Goal: Find specific page/section: Find specific page/section

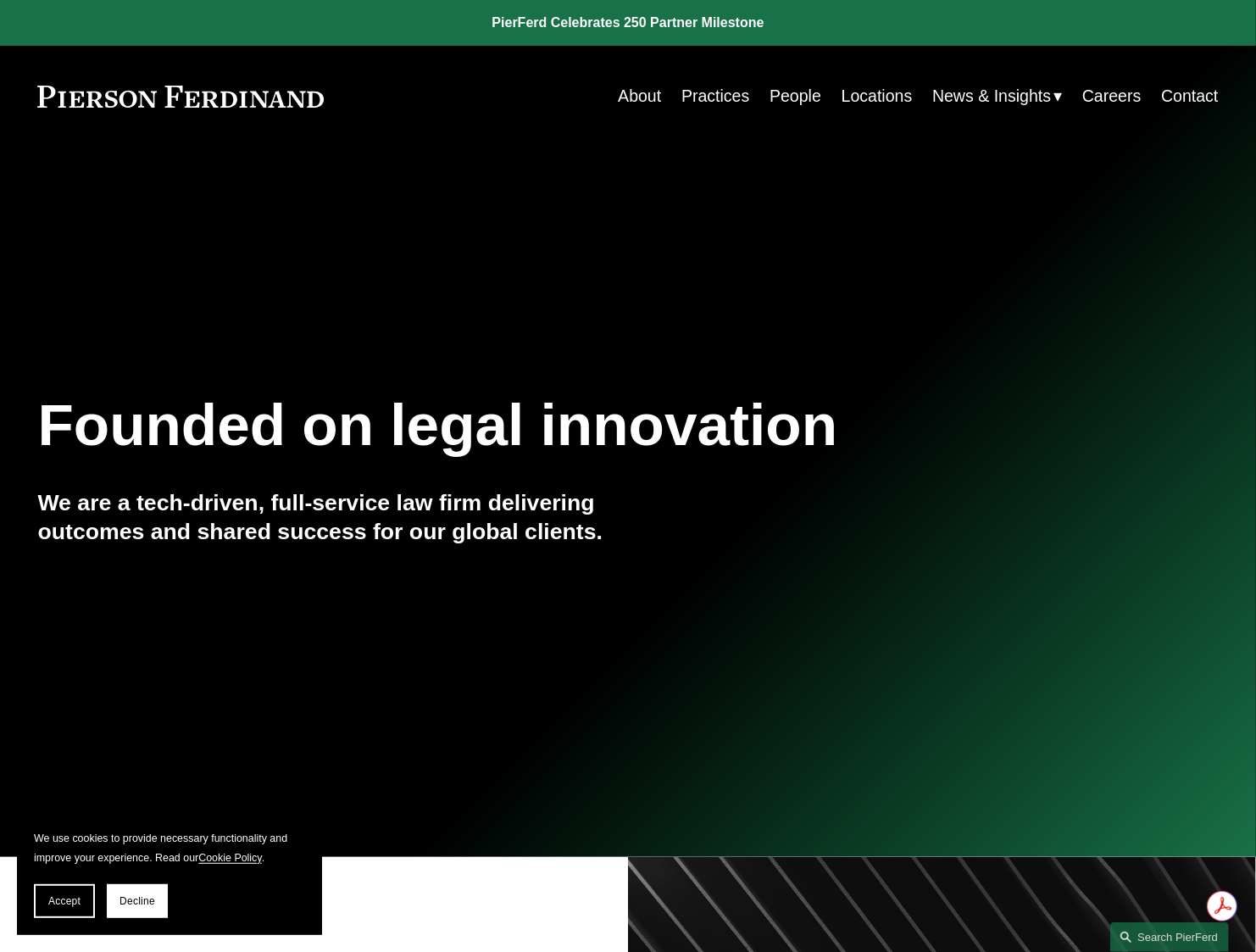
click at [794, 98] on link "People" at bounding box center [796, 96] width 52 height 33
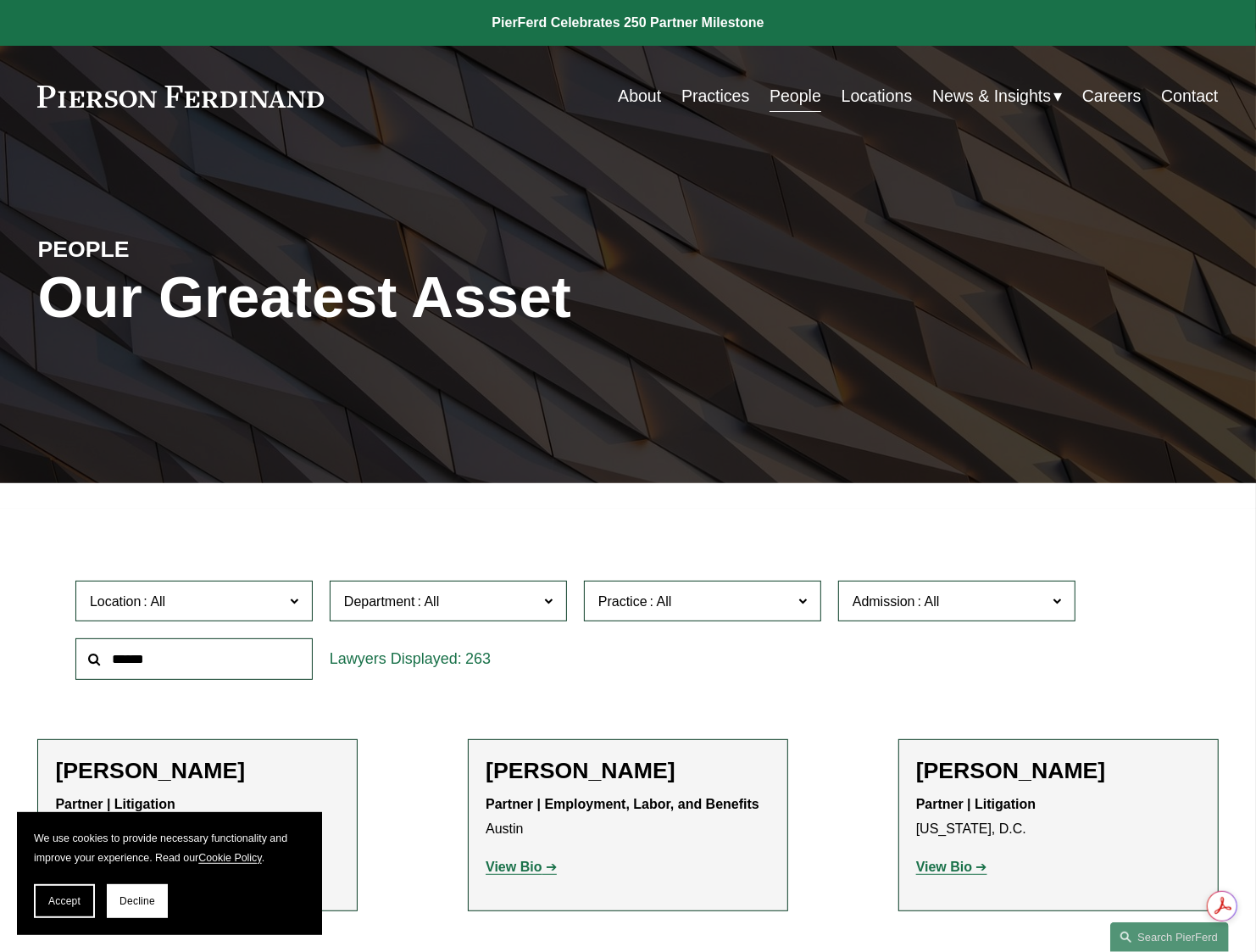
click at [163, 655] on input "text" at bounding box center [193, 659] width 238 height 41
type input "***"
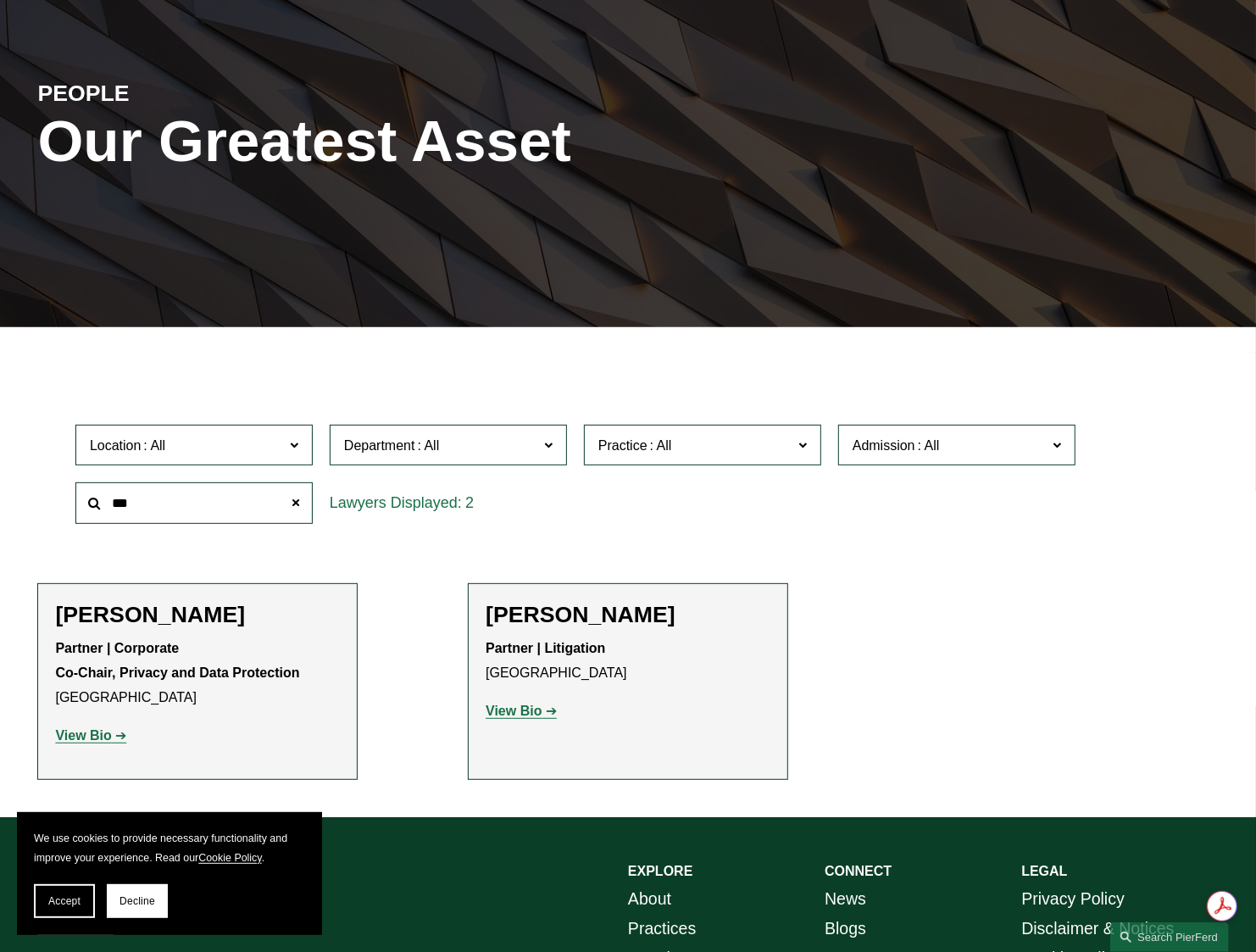
scroll to position [169, 0]
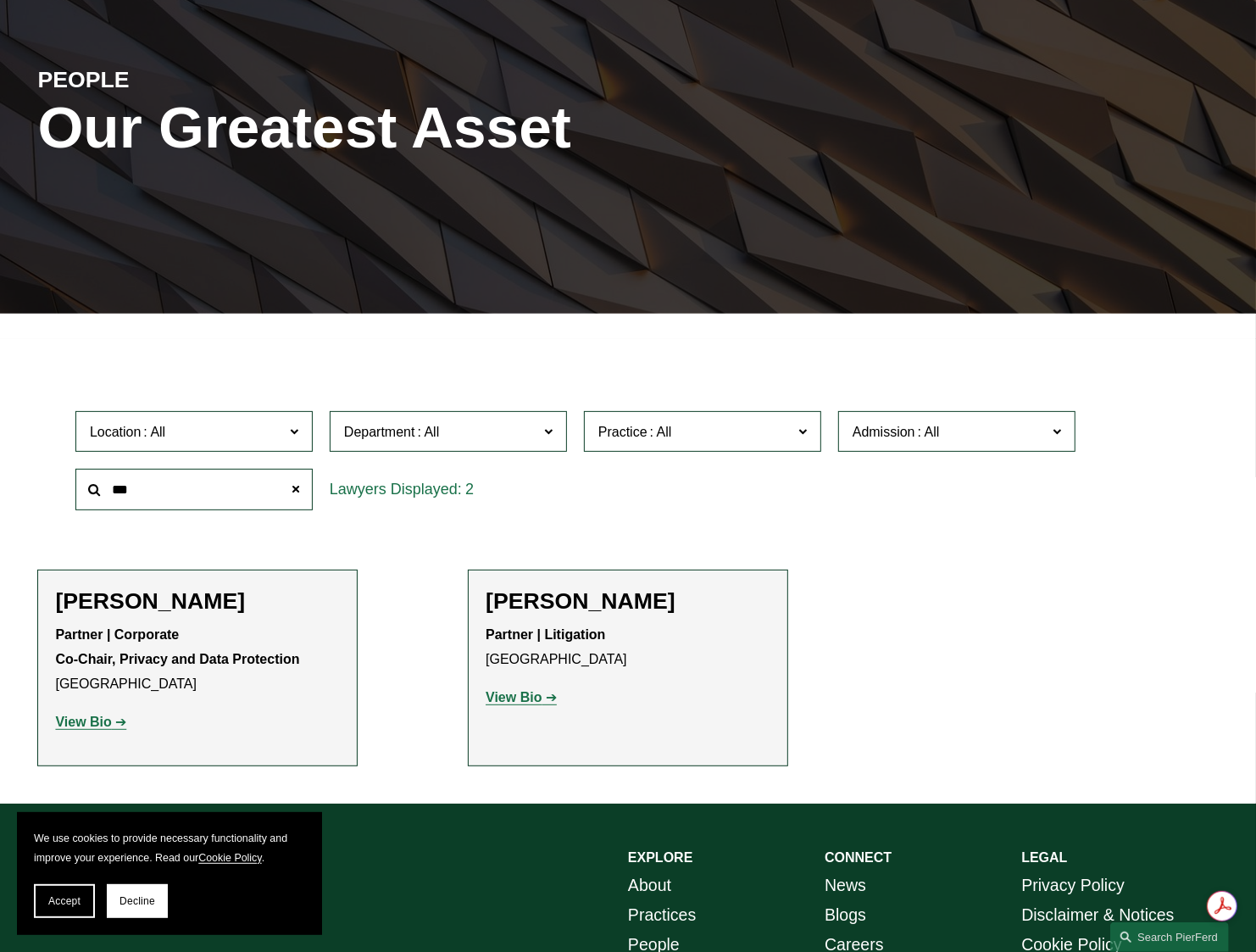
click at [531, 695] on strong "View Bio" at bounding box center [513, 697] width 56 height 15
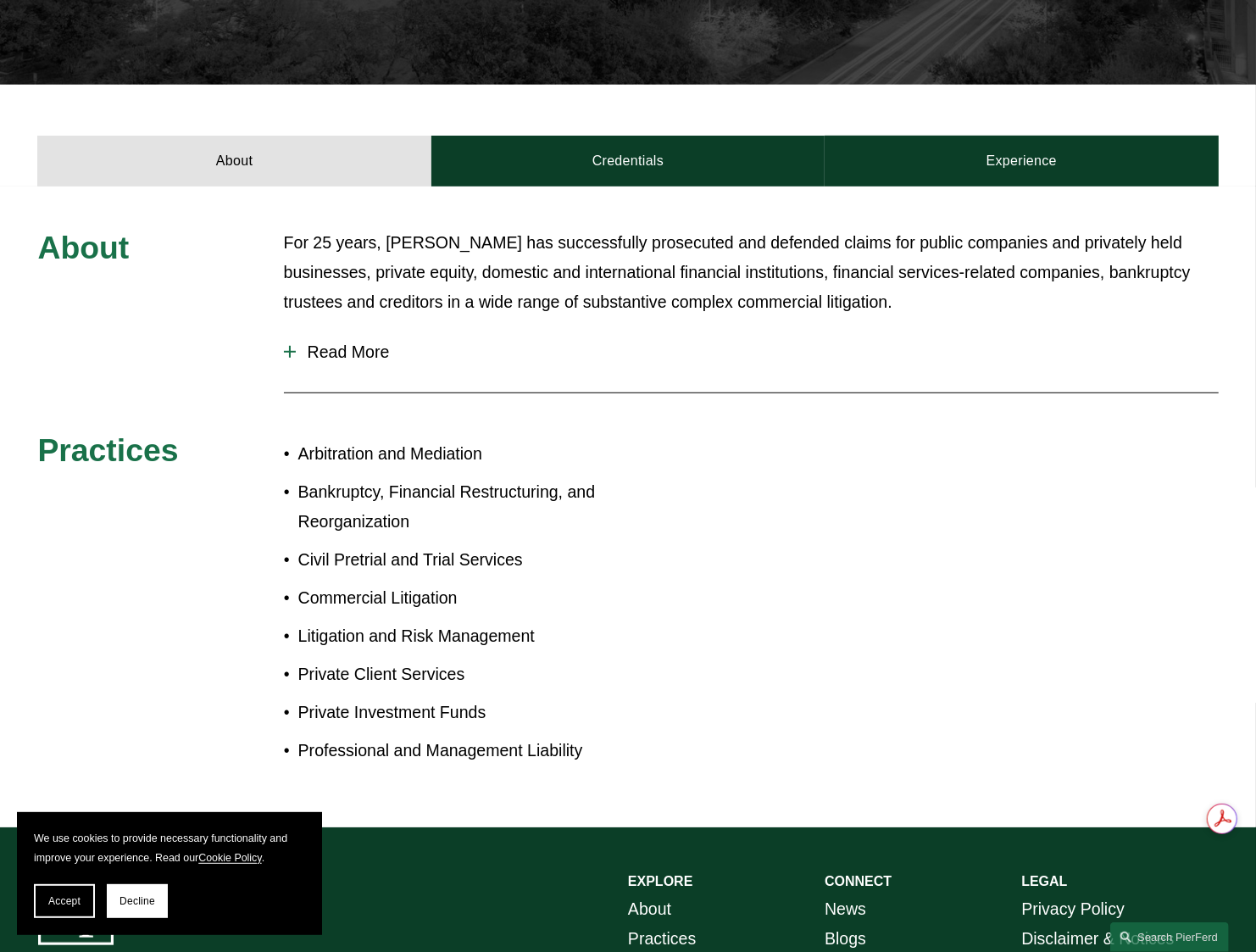
scroll to position [509, 0]
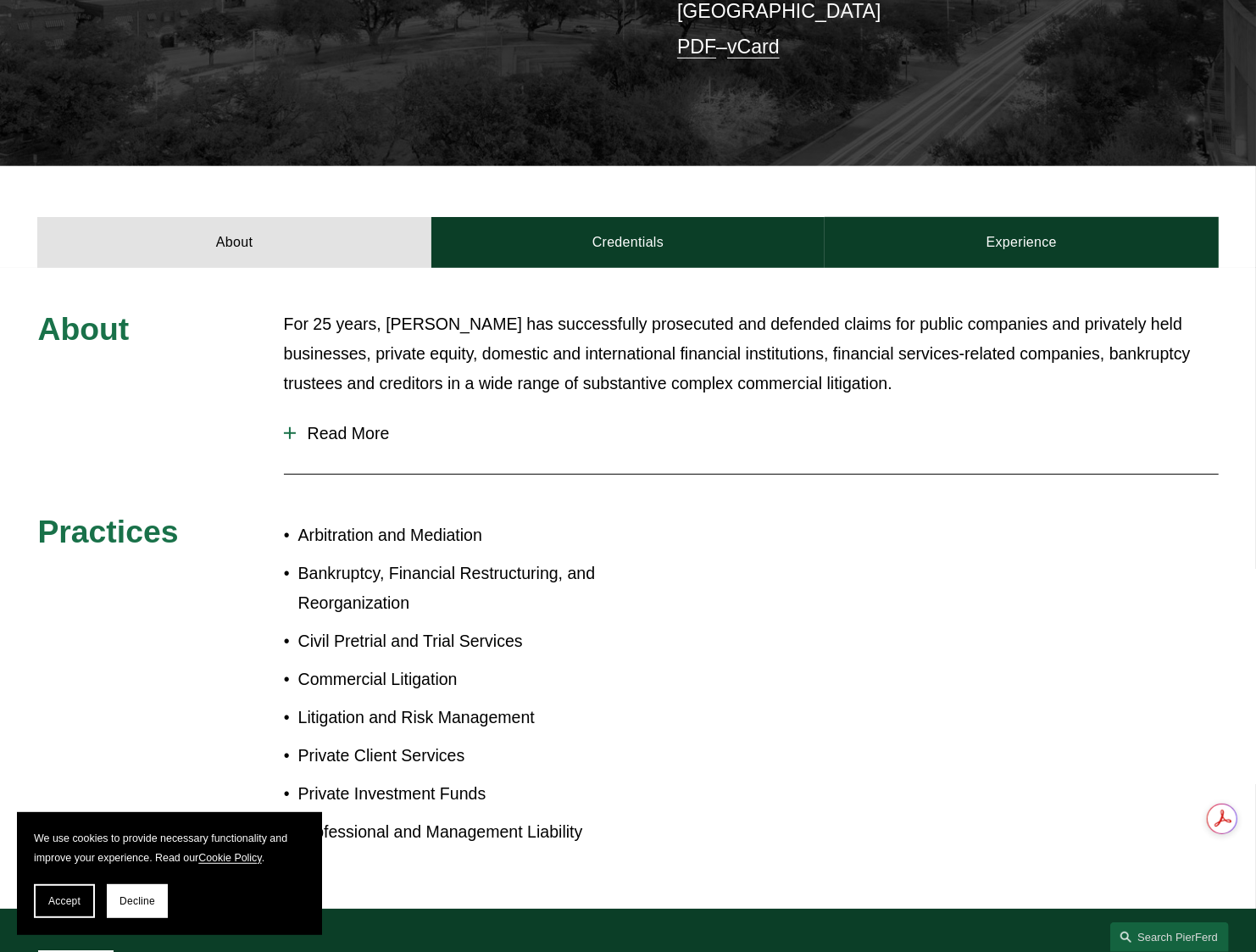
click at [286, 427] on div at bounding box center [290, 433] width 12 height 12
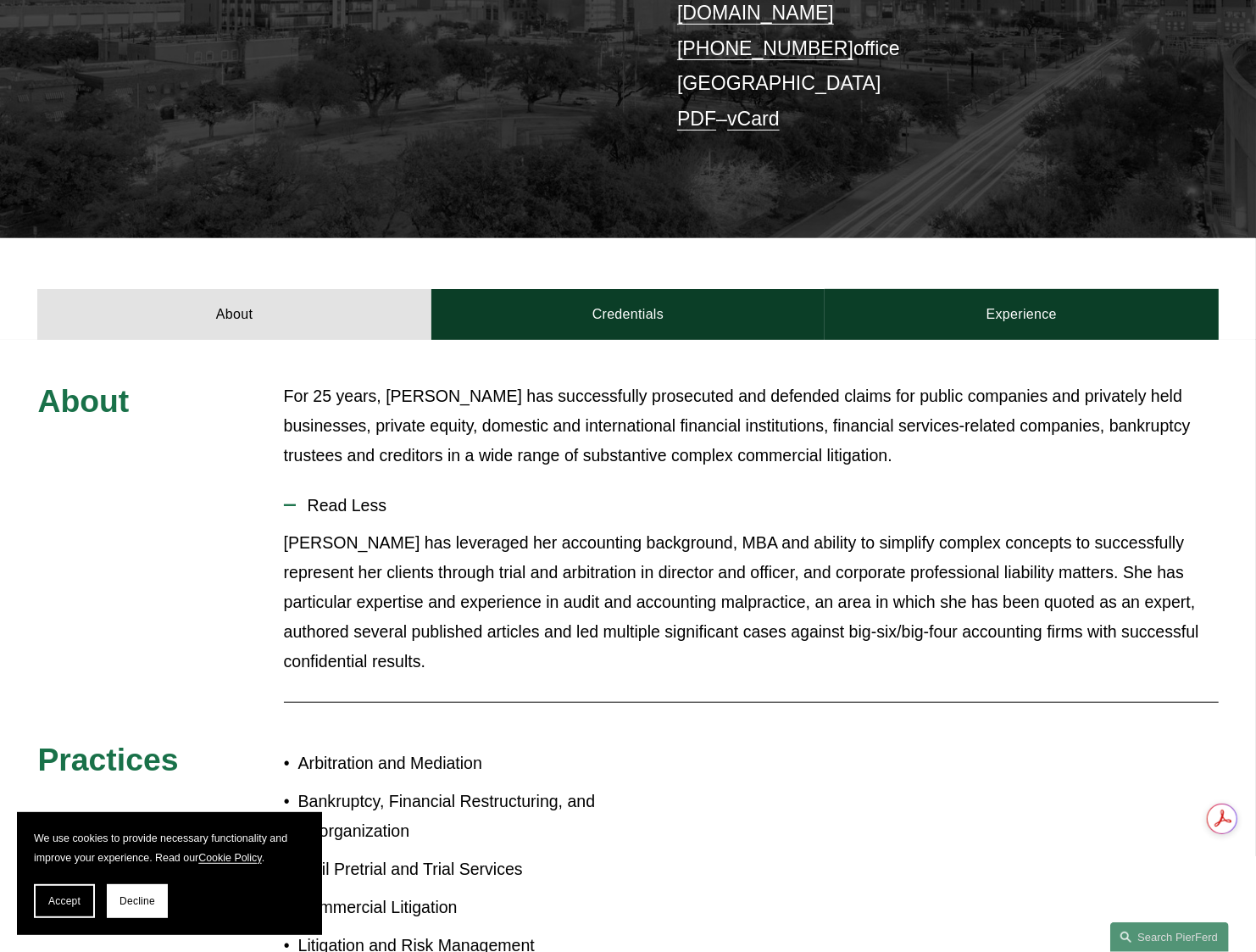
scroll to position [339, 0]
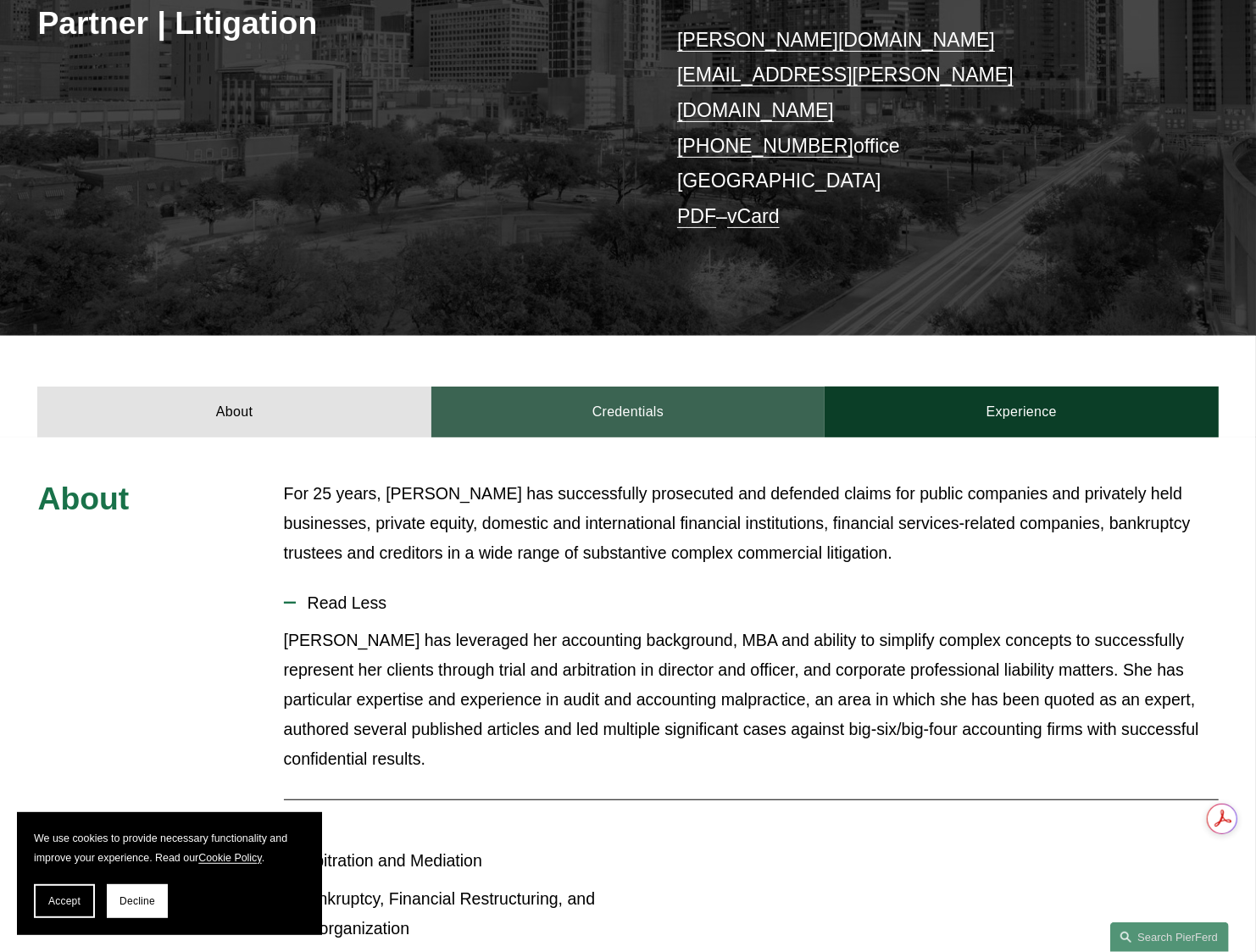
click at [618, 386] on link "Credentials" at bounding box center [627, 411] width 393 height 51
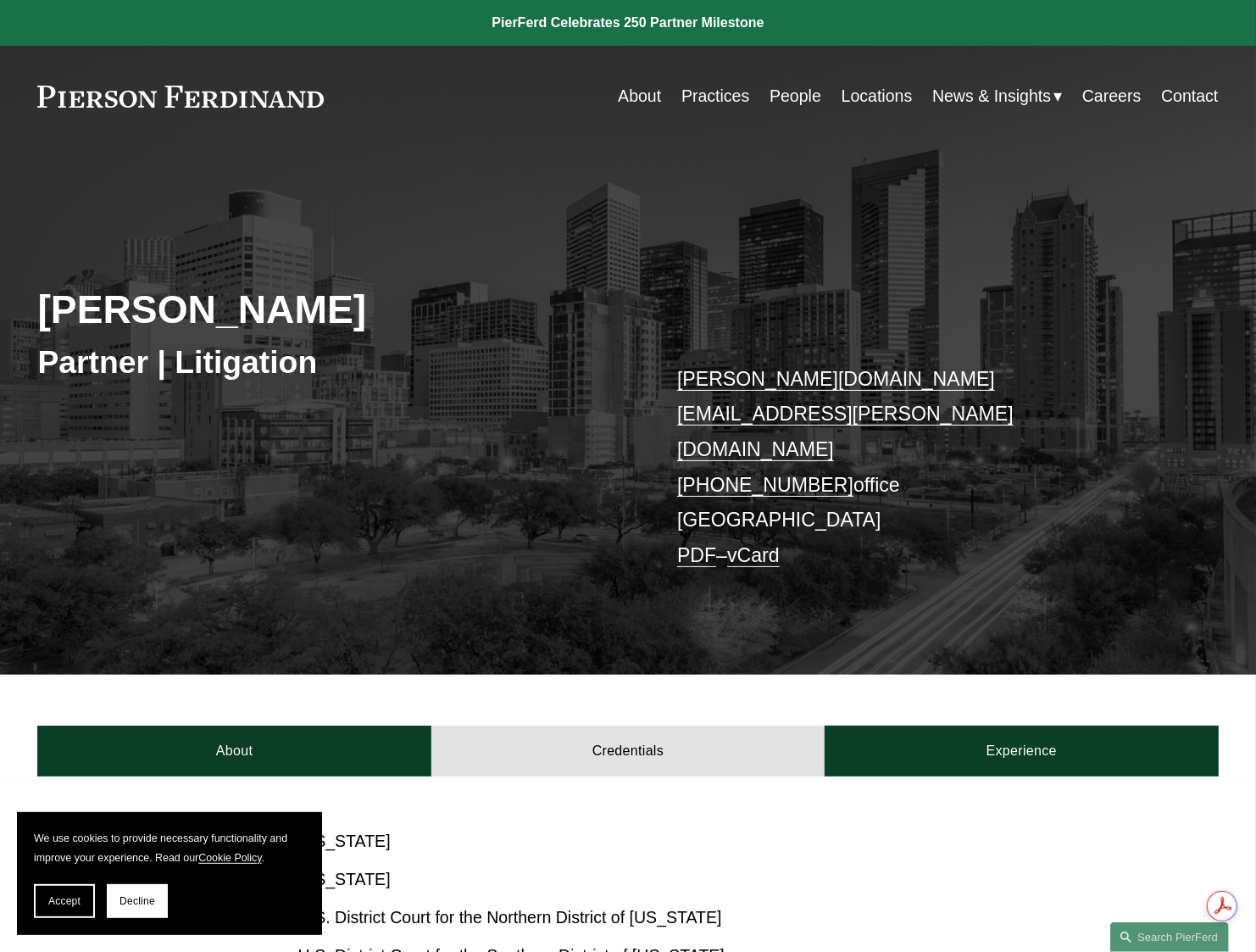
scroll to position [0, 0]
click at [873, 92] on link "Locations" at bounding box center [877, 96] width 71 height 33
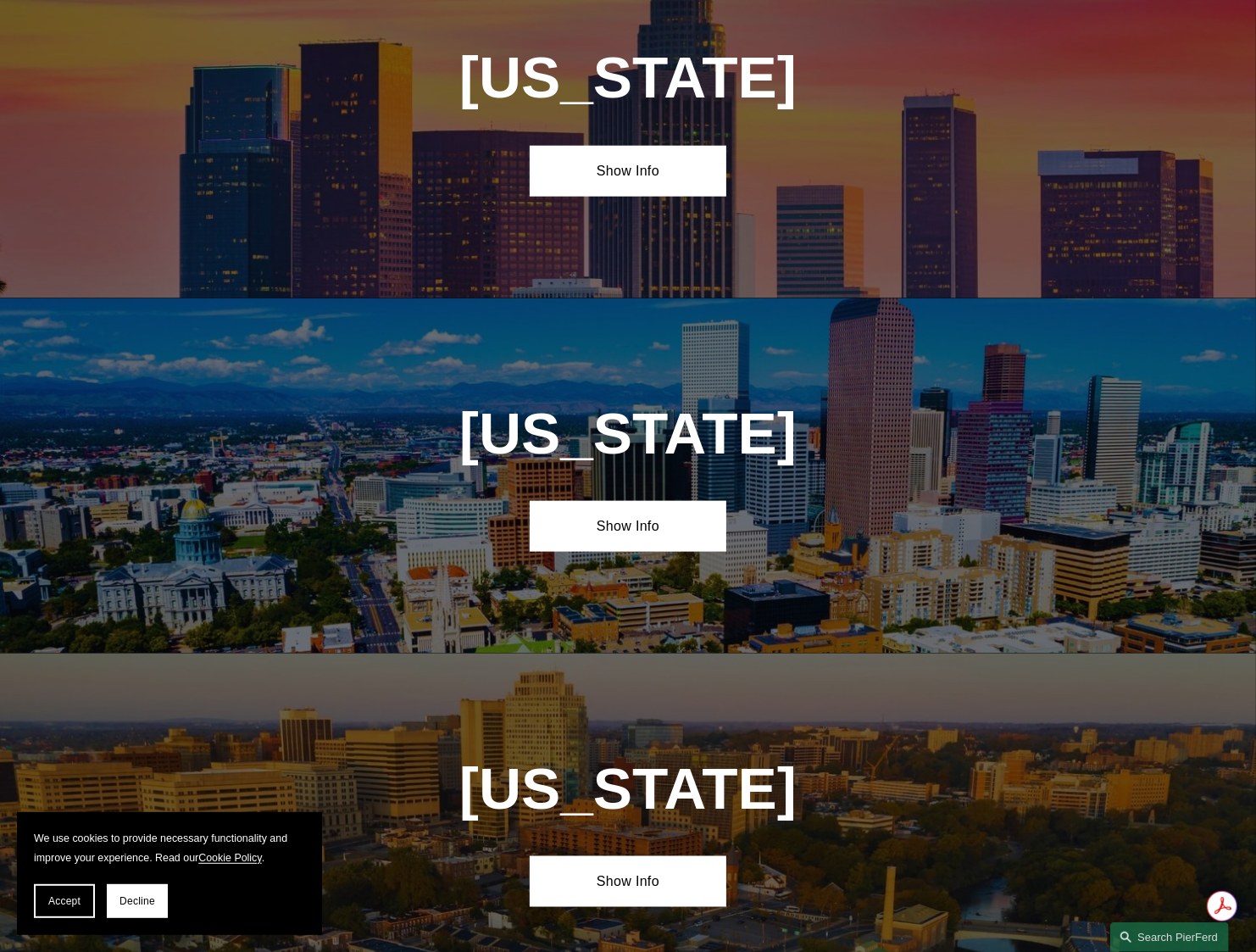
scroll to position [1187, 0]
